Goal: Feedback & Contribution: Leave review/rating

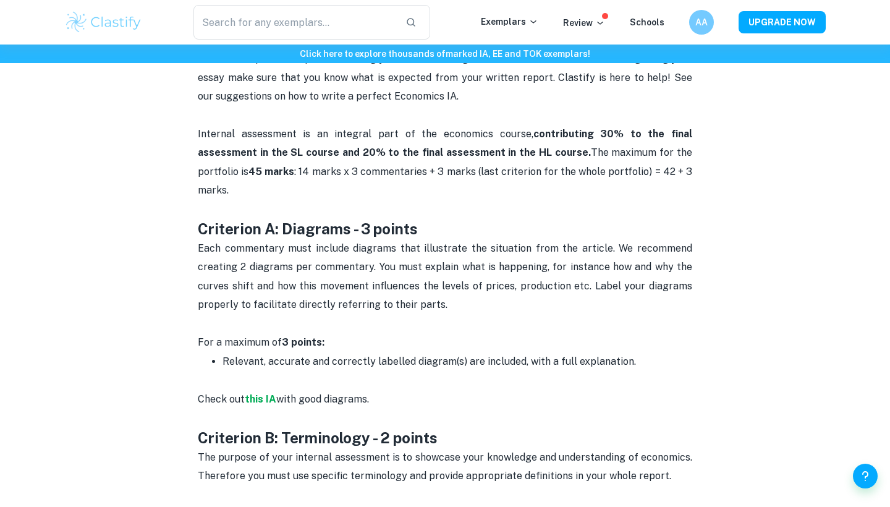
scroll to position [511, 0]
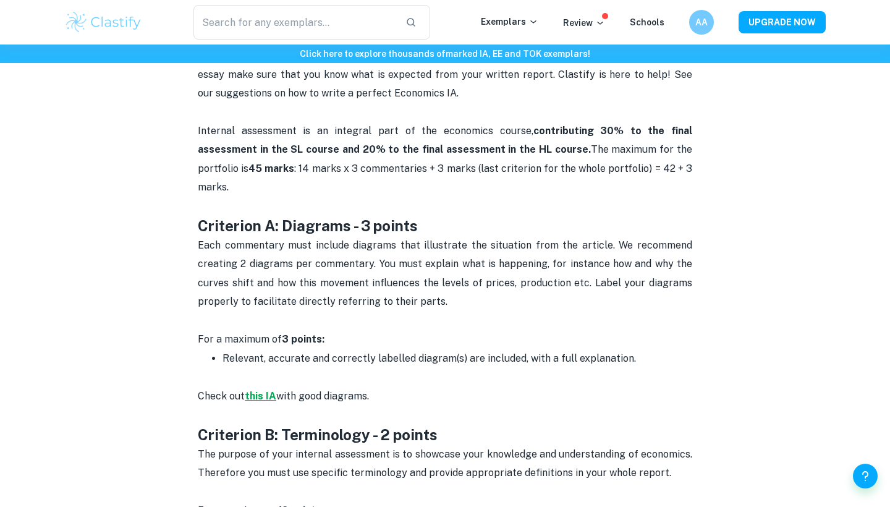
click at [266, 390] on strong "this IA" at bounding box center [261, 396] width 32 height 12
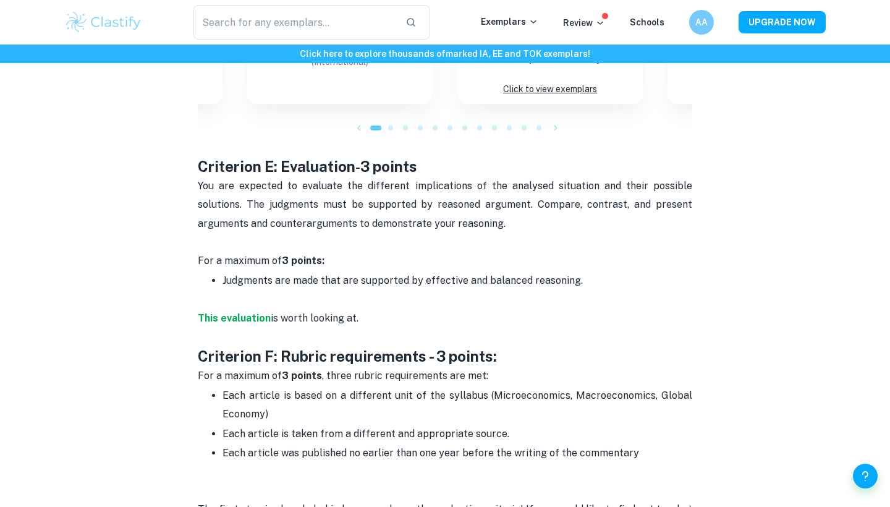
scroll to position [1615, 0]
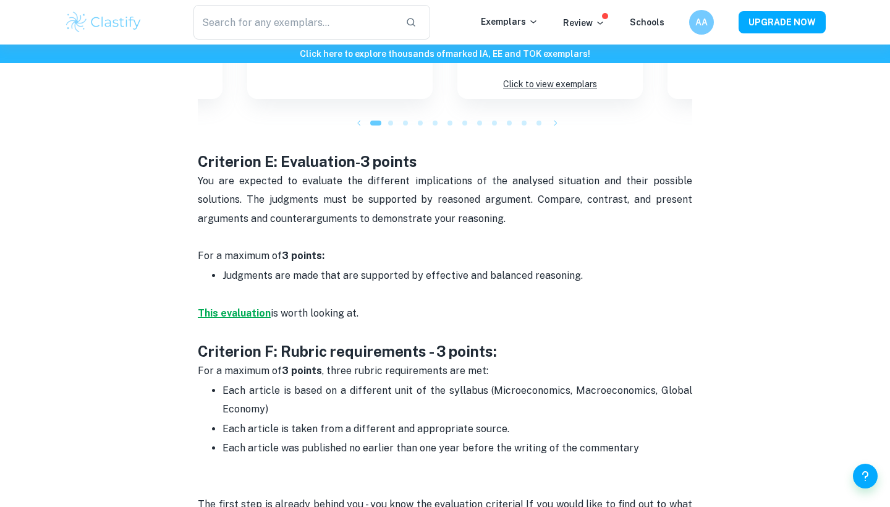
click at [228, 307] on strong "This evaluation" at bounding box center [234, 313] width 73 height 12
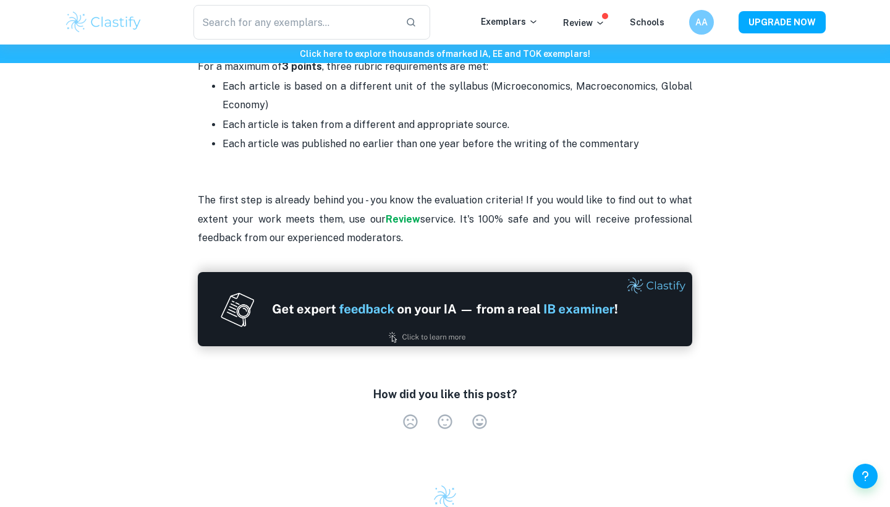
scroll to position [1900, 0]
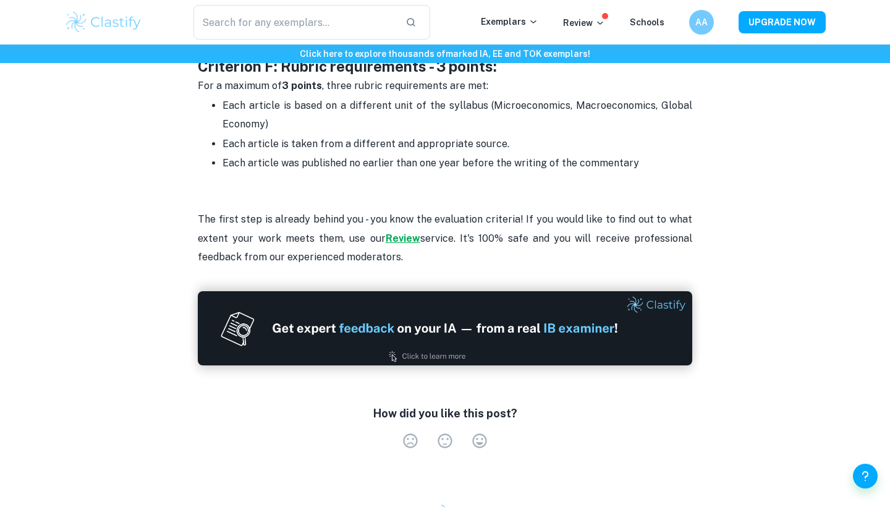
click at [407, 232] on strong "Review" at bounding box center [403, 238] width 35 height 12
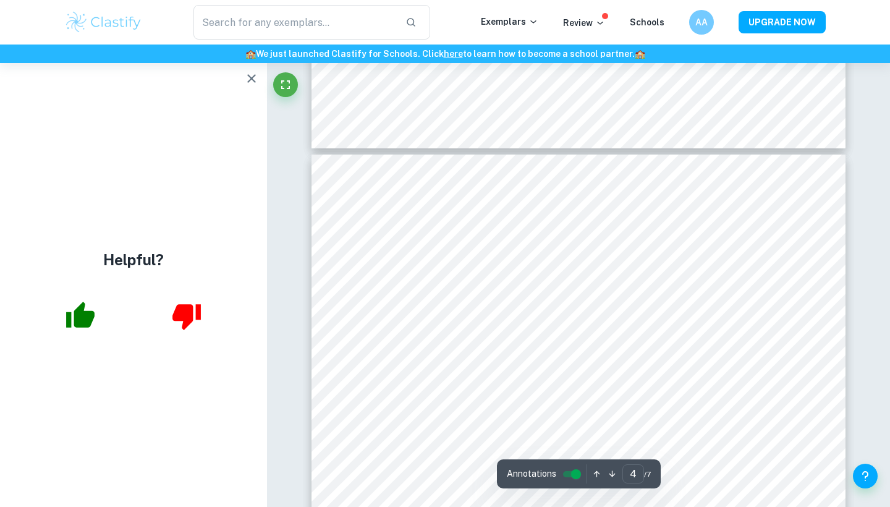
scroll to position [2187, 0]
click at [257, 79] on icon "button" at bounding box center [251, 78] width 15 height 15
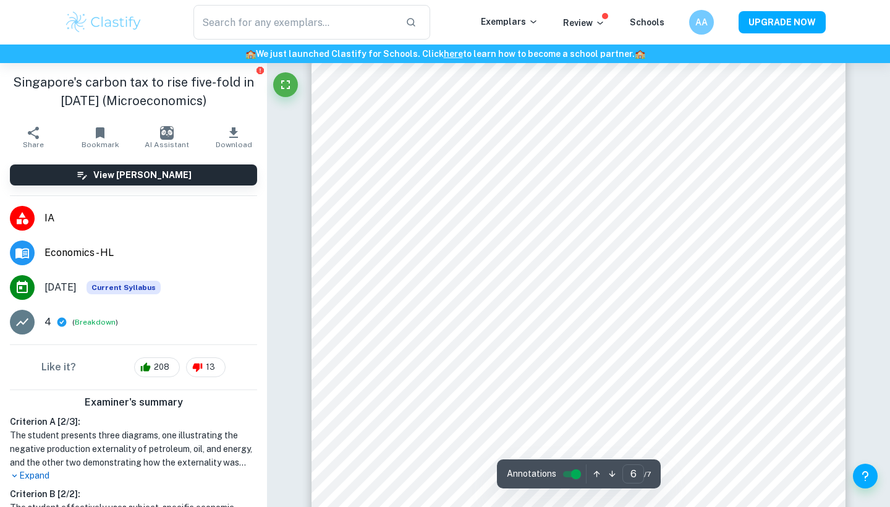
scroll to position [3894, 0]
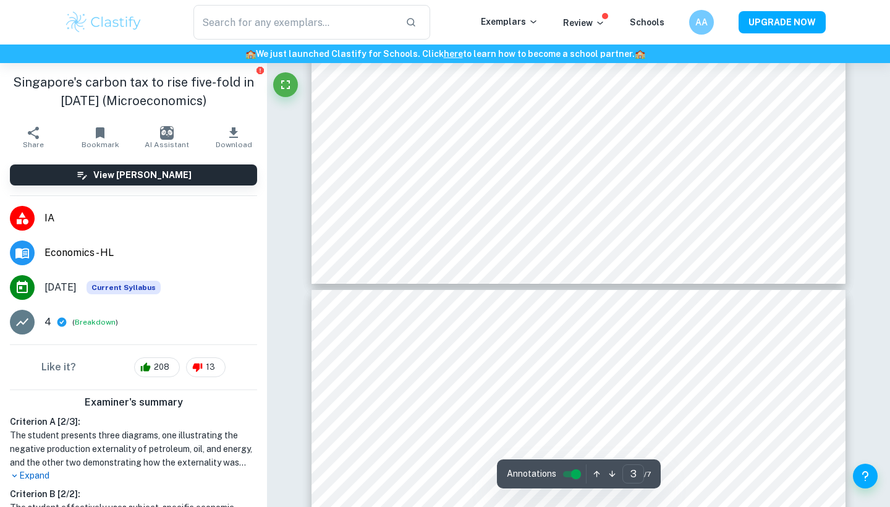
type input "4"
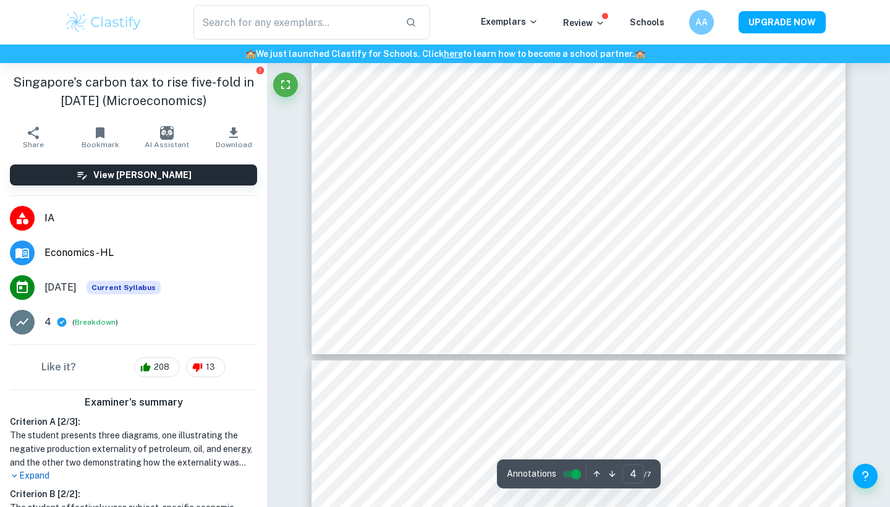
scroll to position [2678, 0]
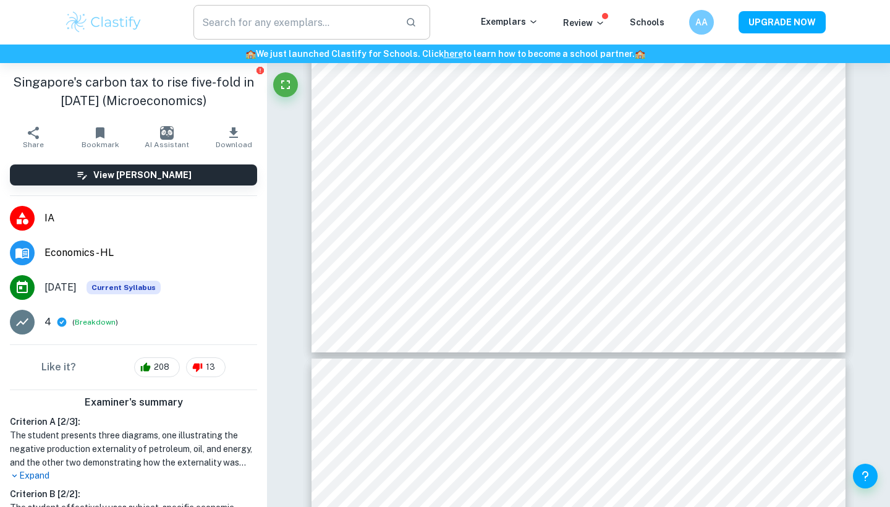
click at [256, 33] on input "text" at bounding box center [294, 22] width 202 height 35
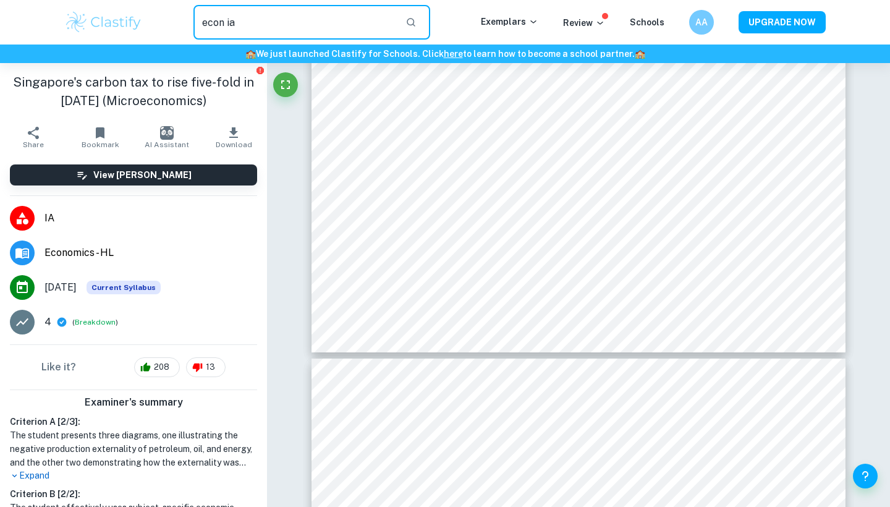
type input "econ ia"
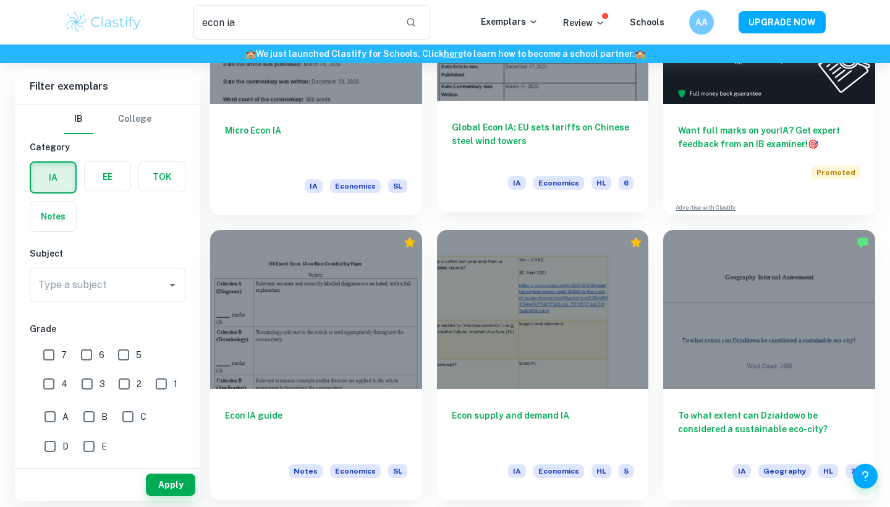
scroll to position [198, 0]
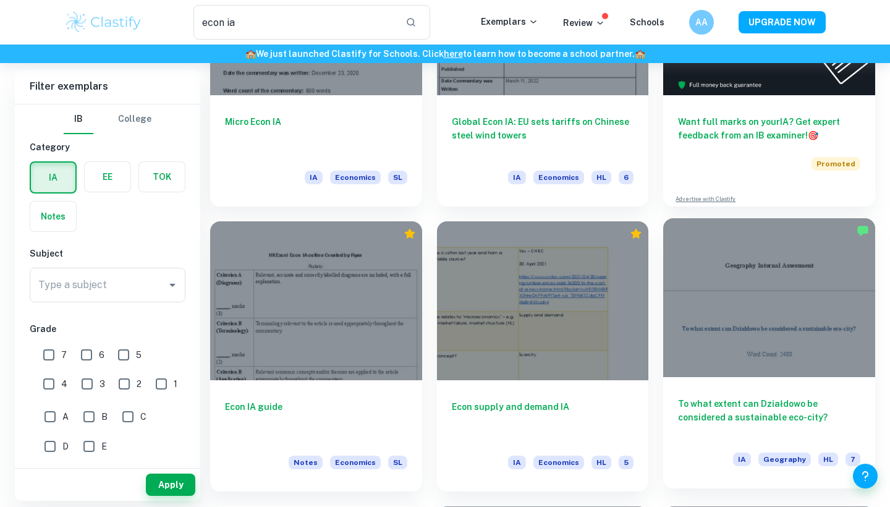
click at [705, 303] on div at bounding box center [769, 297] width 212 height 159
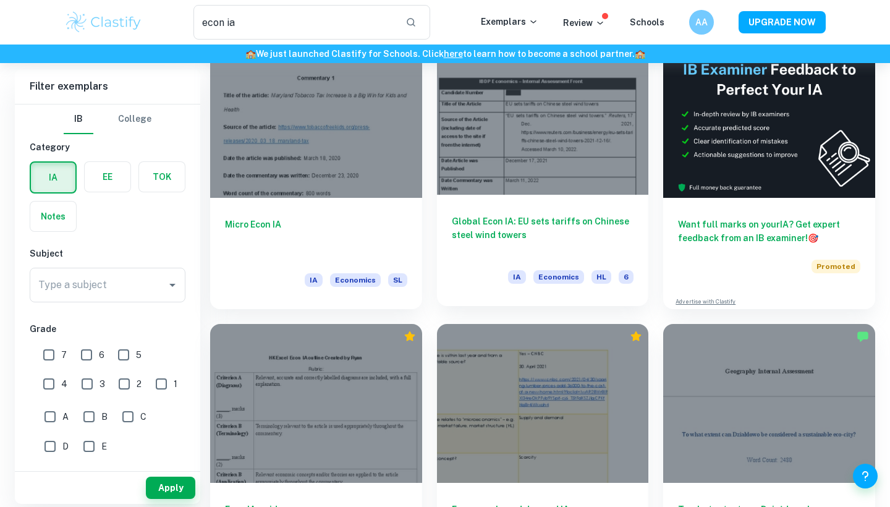
scroll to position [54, 0]
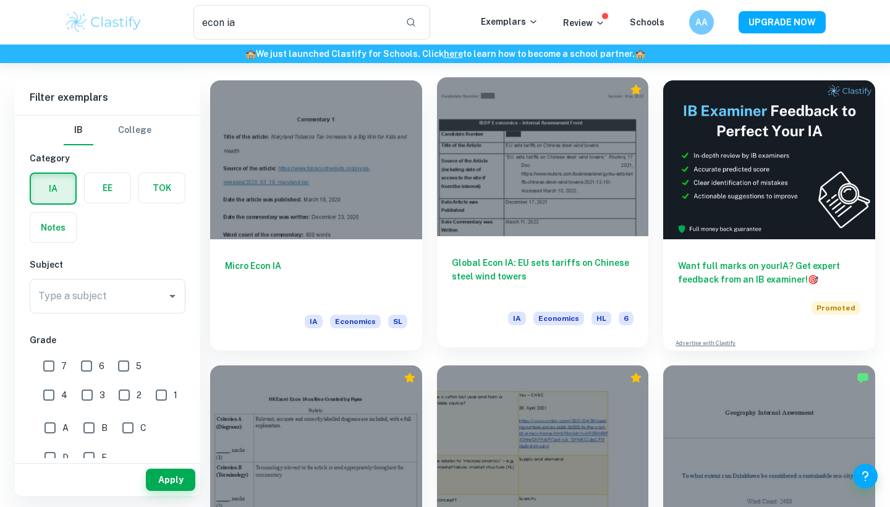
click at [533, 243] on div "Global Econ IA: EU sets tariffs on Chinese steel wind towers IA Economics HL 6" at bounding box center [543, 291] width 212 height 111
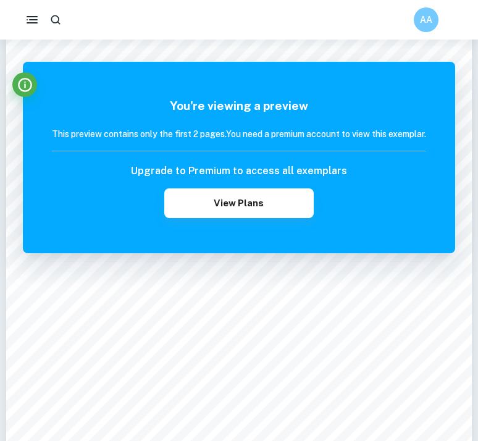
scroll to position [190, 0]
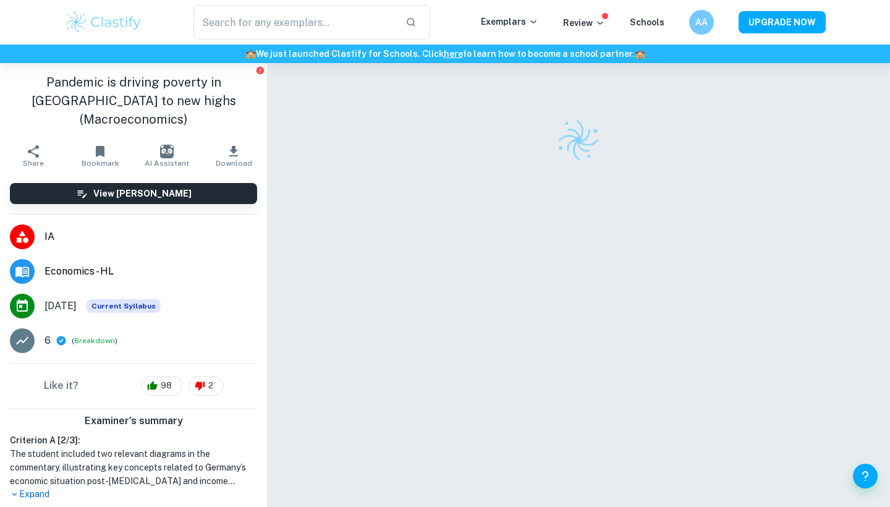
checkbox input "true"
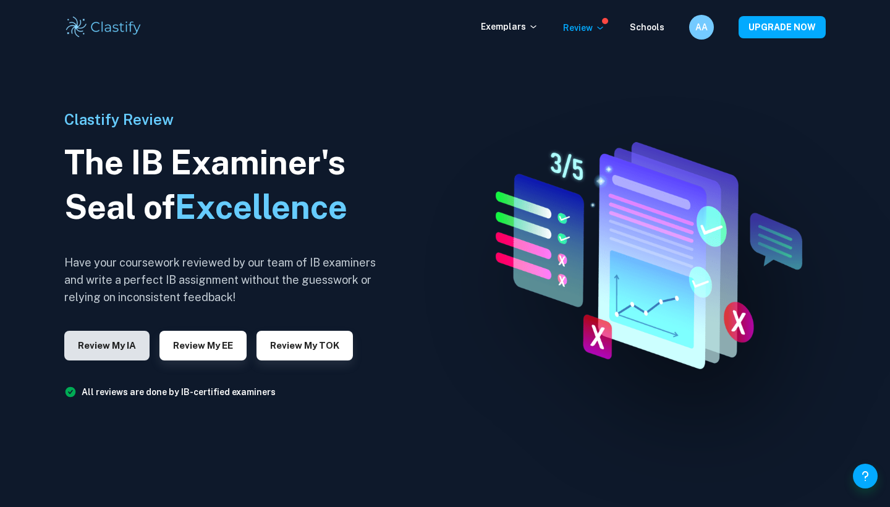
click at [119, 341] on button "Review my IA" at bounding box center [106, 346] width 85 height 30
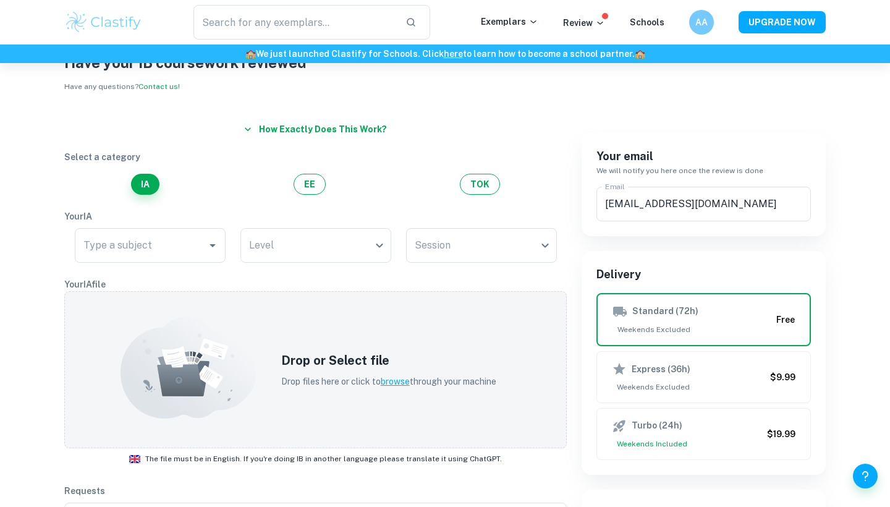
scroll to position [46, 0]
click at [203, 253] on div "Type a subject" at bounding box center [150, 245] width 151 height 35
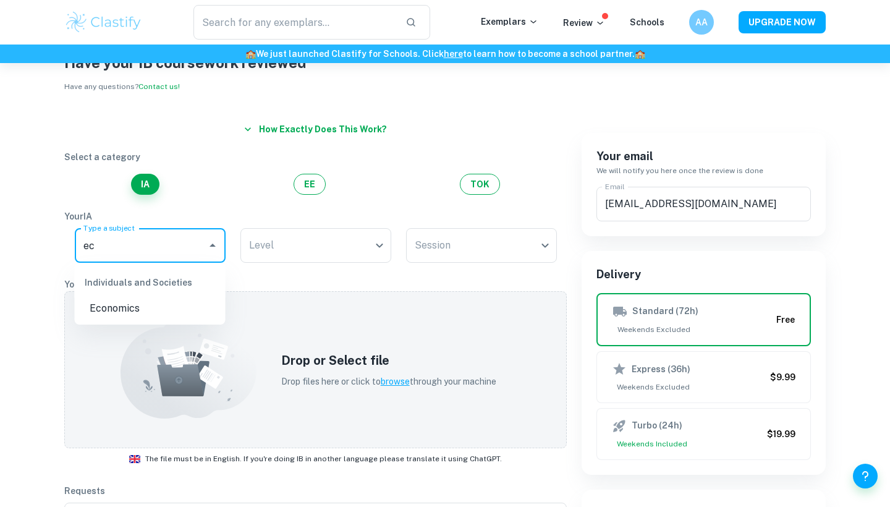
click at [135, 315] on li "Economics" at bounding box center [150, 308] width 151 height 22
type input "Economics"
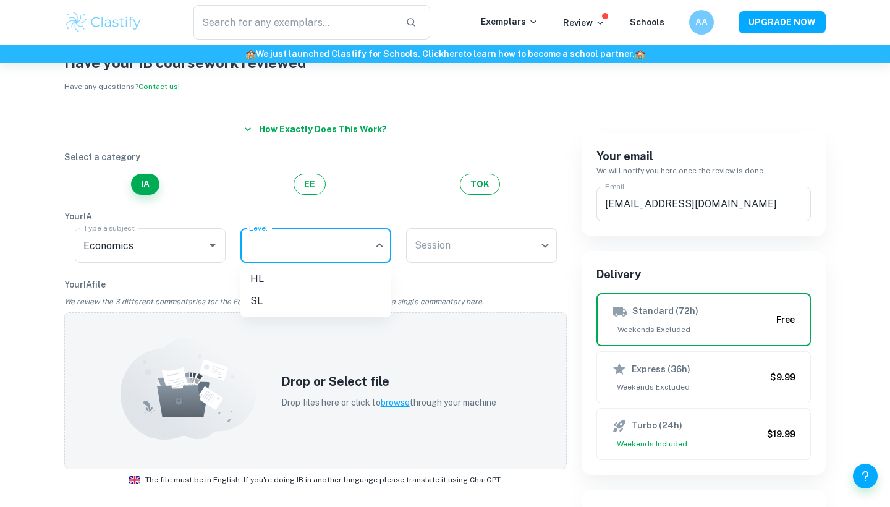
click at [298, 253] on body "We value your privacy We use cookies to enhance your browsing experience, serve…" at bounding box center [445, 270] width 890 height 507
click at [293, 274] on li "HL" at bounding box center [315, 279] width 151 height 22
type input "HL"
click at [453, 243] on body "We value your privacy We use cookies to enhance your browsing experience, serve…" at bounding box center [445, 270] width 890 height 507
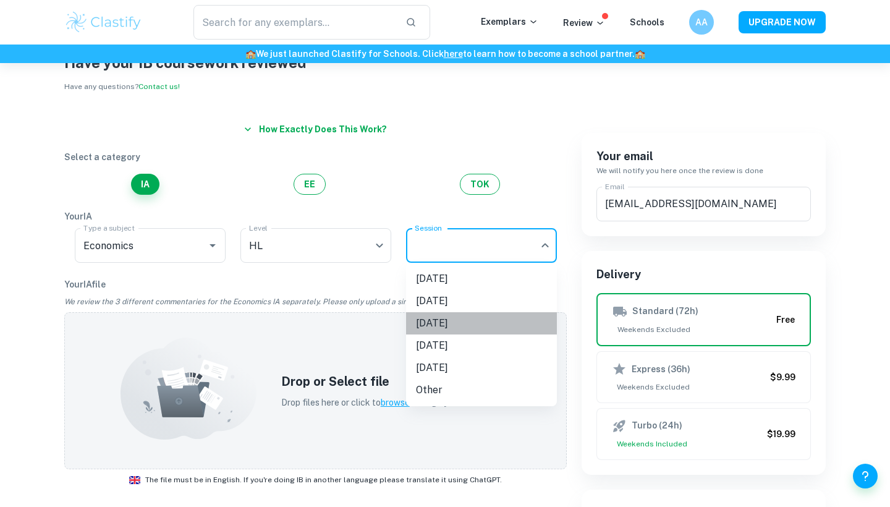
click at [439, 321] on li "[DATE]" at bounding box center [481, 323] width 151 height 22
type input "M26"
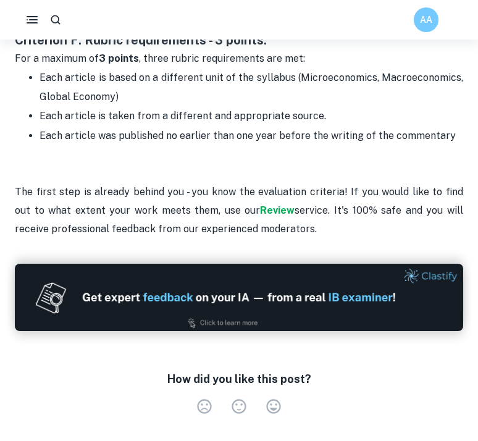
scroll to position [1908, 0]
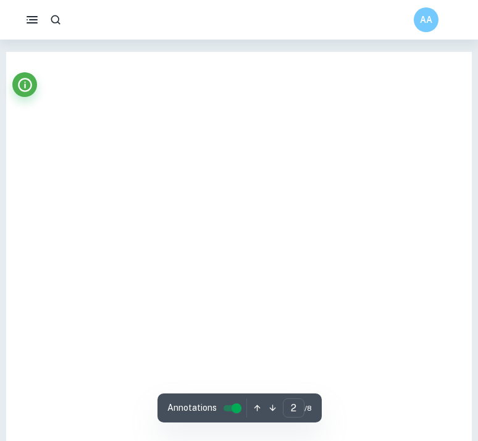
type input "1"
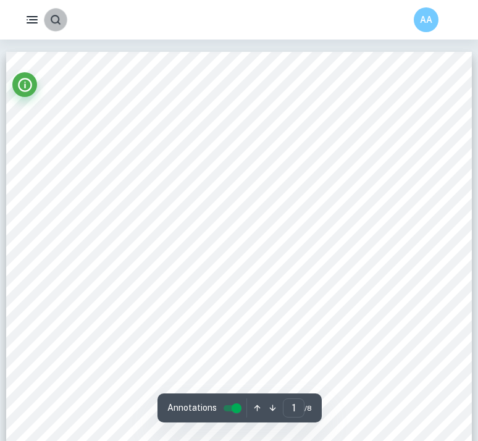
click at [61, 21] on icon "button" at bounding box center [55, 20] width 13 height 13
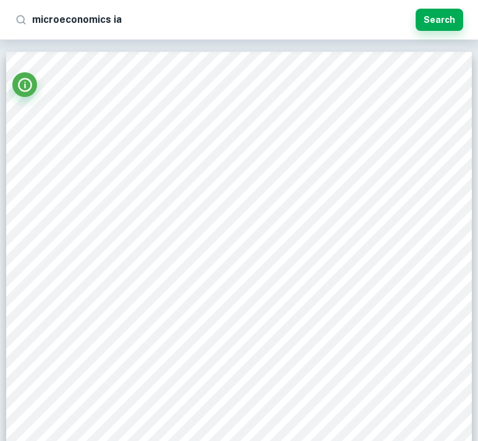
type input "microeconomics ia"
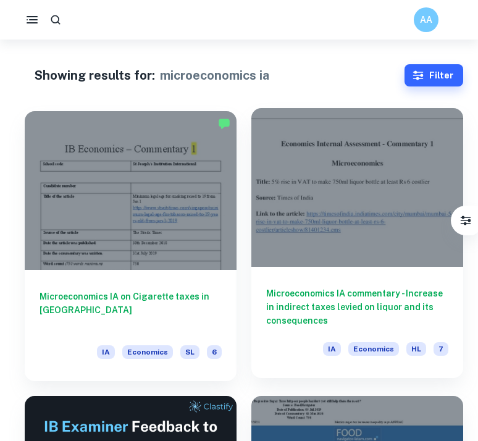
click at [312, 216] on div at bounding box center [358, 187] width 212 height 159
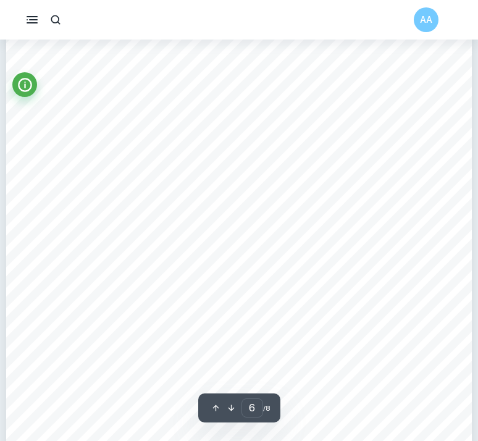
scroll to position [3346, 0]
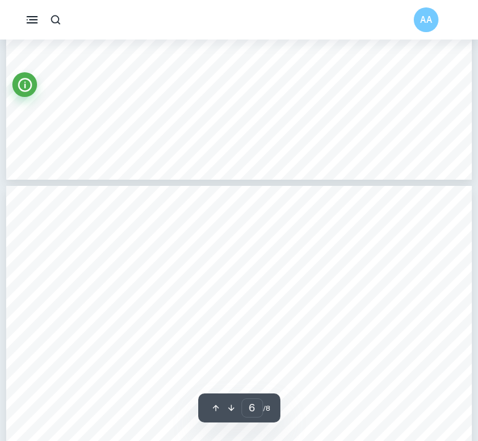
type input "7"
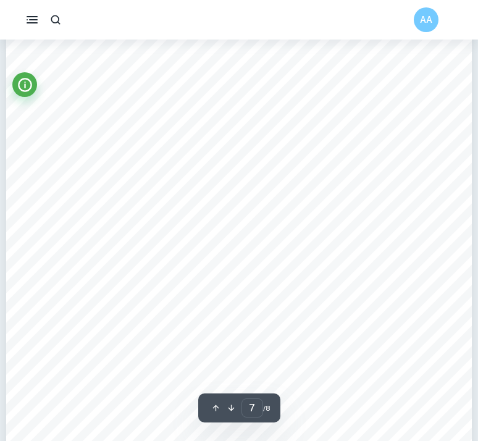
scroll to position [3843, 0]
